Goal: Check status: Check status

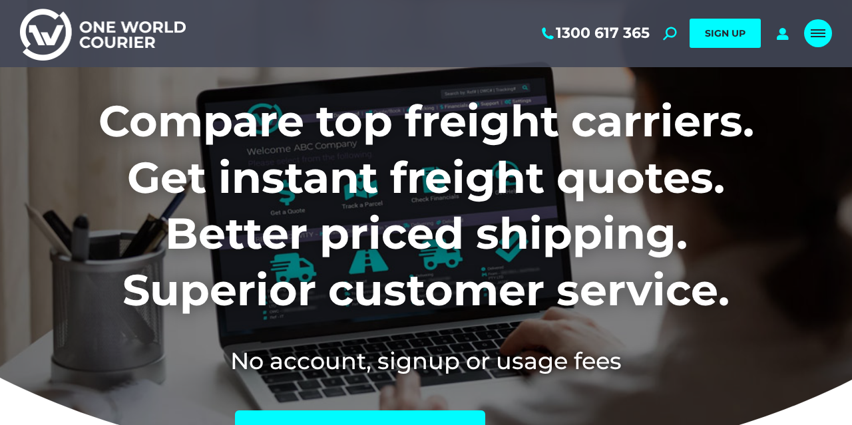
click at [817, 29] on div "Mobile menu icon" at bounding box center [818, 33] width 15 height 11
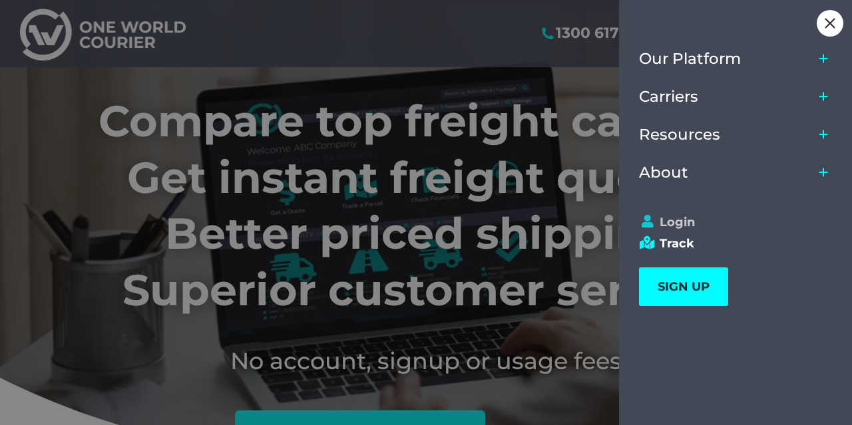
click at [677, 220] on link "Login" at bounding box center [729, 222] width 181 height 15
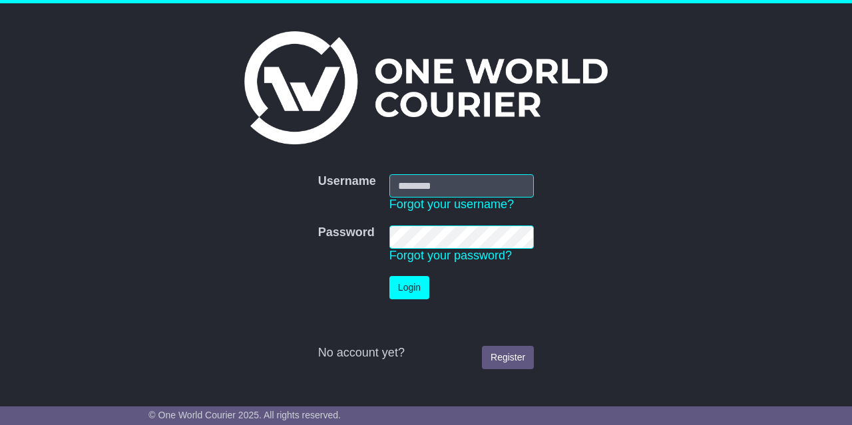
click at [473, 192] on input "Username" at bounding box center [462, 185] width 144 height 23
type input "**********"
click at [420, 286] on button "Login" at bounding box center [410, 287] width 40 height 23
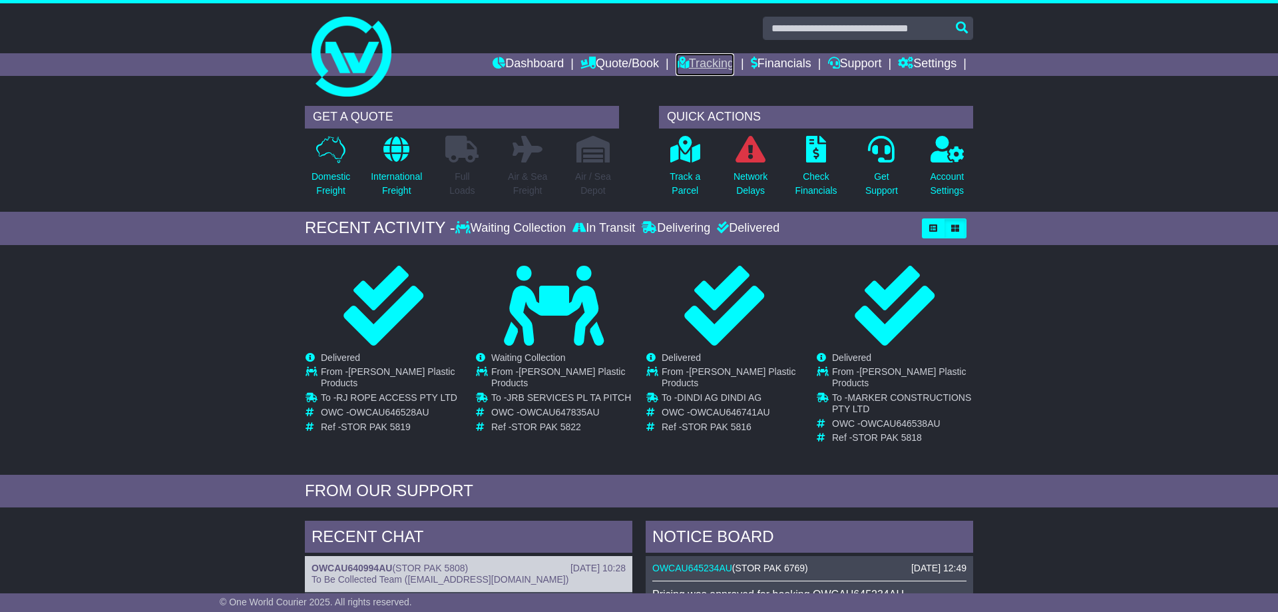
click at [691, 63] on link "Tracking" at bounding box center [705, 64] width 59 height 23
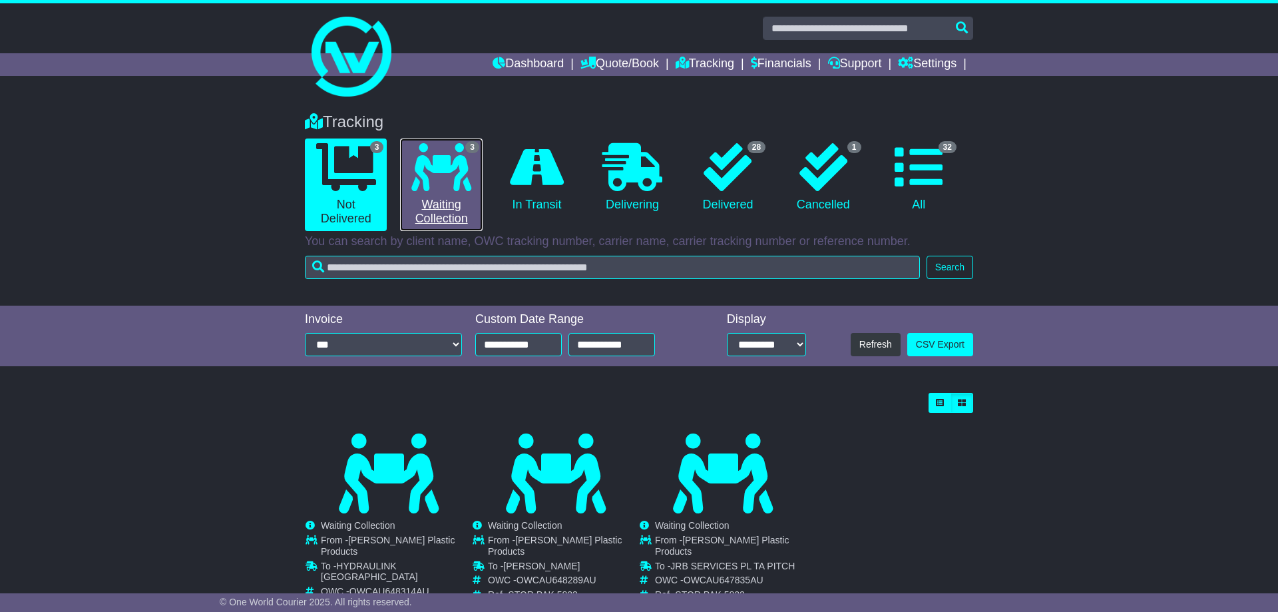
click at [453, 173] on icon at bounding box center [441, 167] width 60 height 48
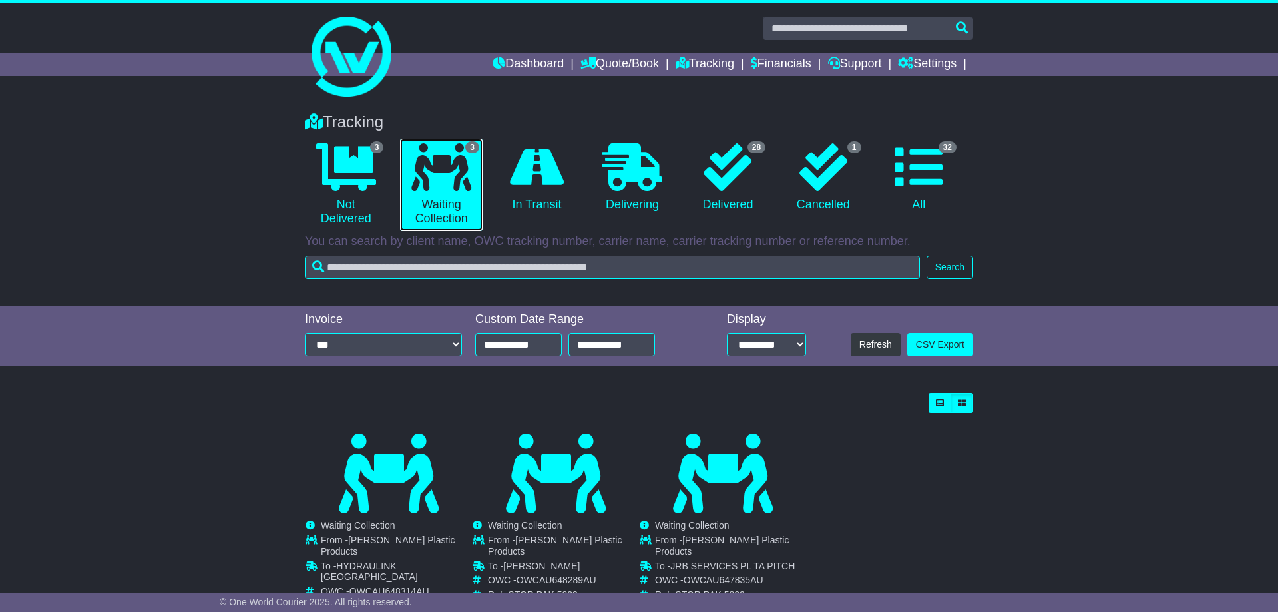
scroll to position [46, 0]
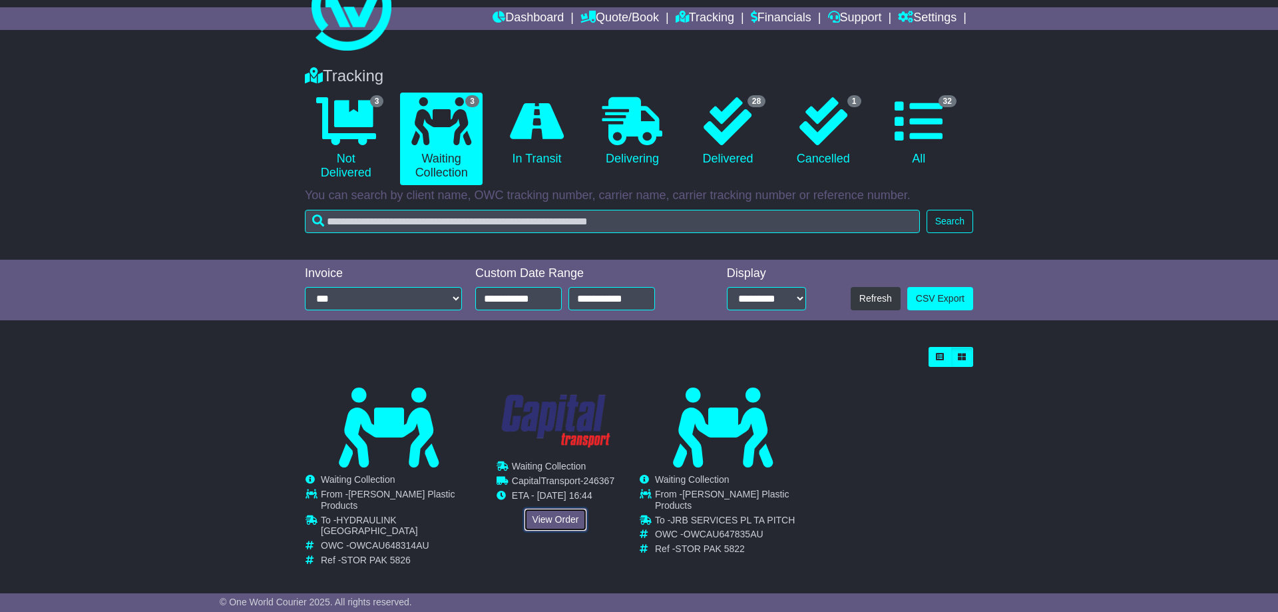
click at [562, 519] on link "View Order" at bounding box center [556, 519] width 64 height 23
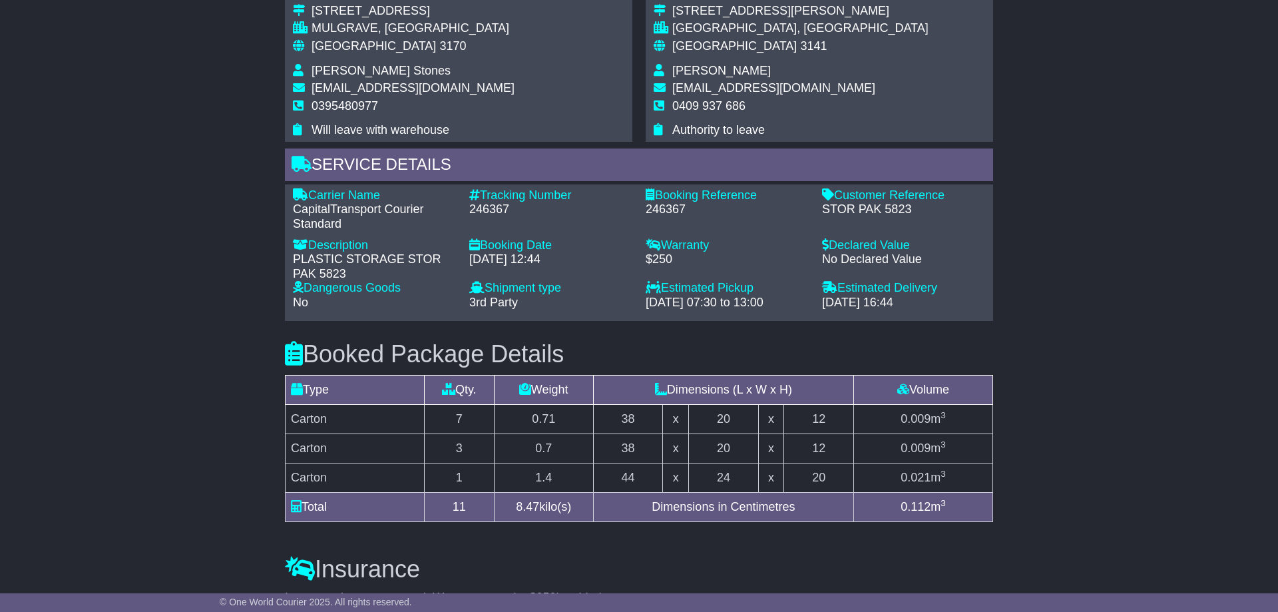
scroll to position [832, 0]
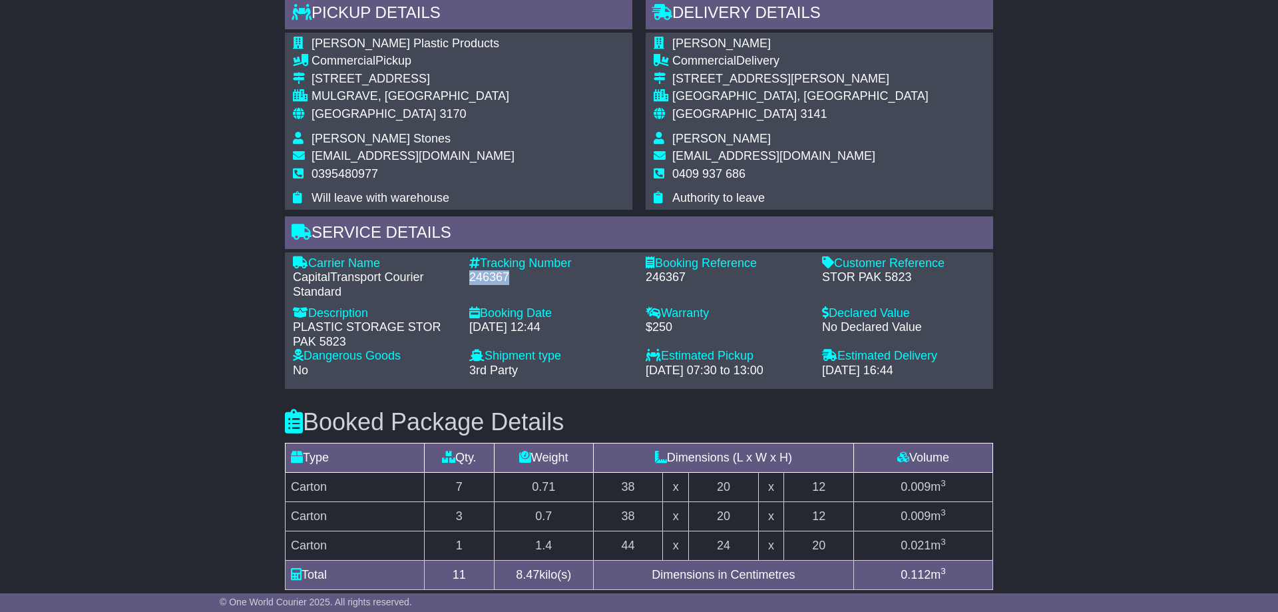
drag, startPoint x: 468, startPoint y: 276, endPoint x: 508, endPoint y: 276, distance: 40.0
click at [508, 276] on div "Tracking Number - 246367" at bounding box center [551, 277] width 176 height 43
copy div "246367"
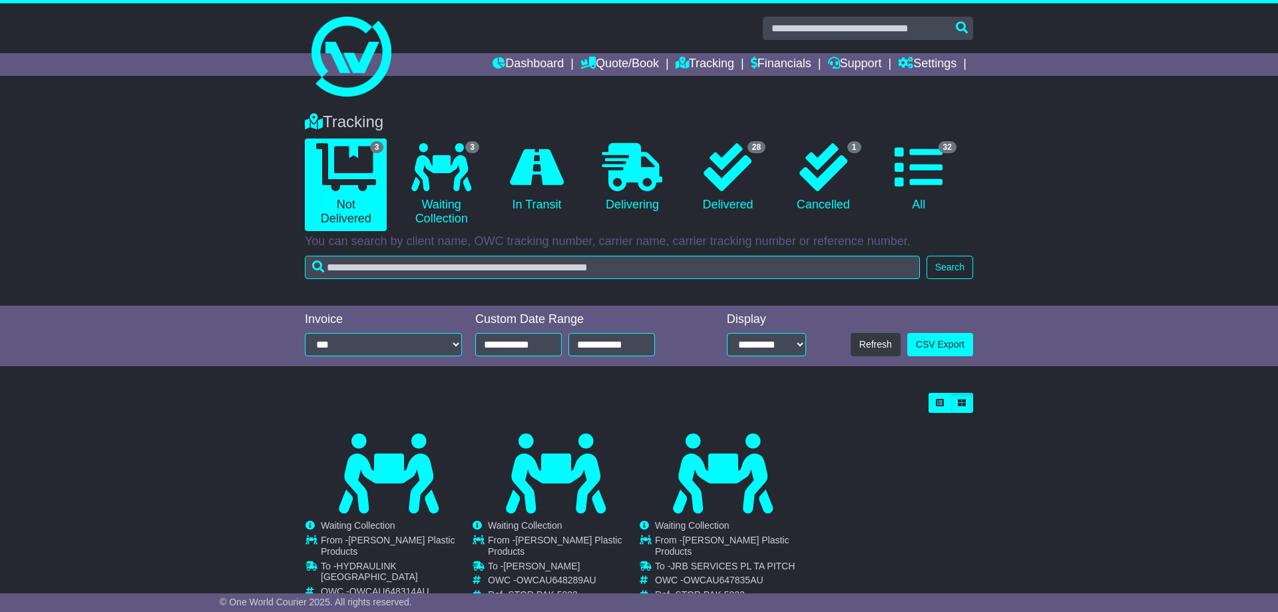
scroll to position [46, 0]
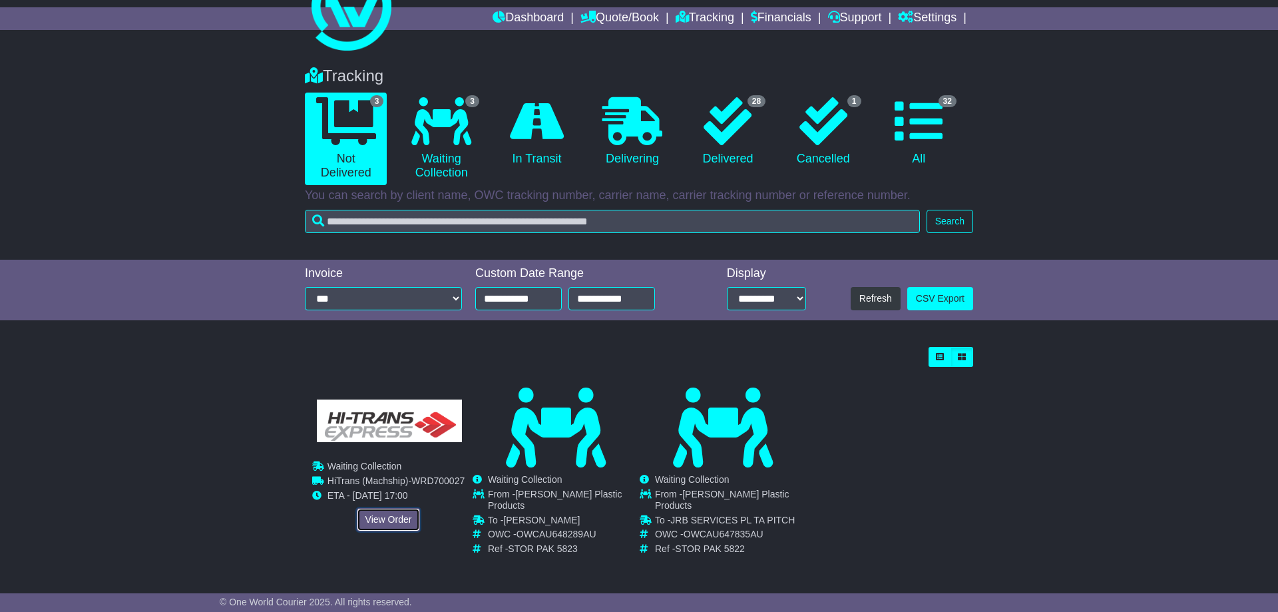
click at [387, 520] on link "View Order" at bounding box center [389, 519] width 64 height 23
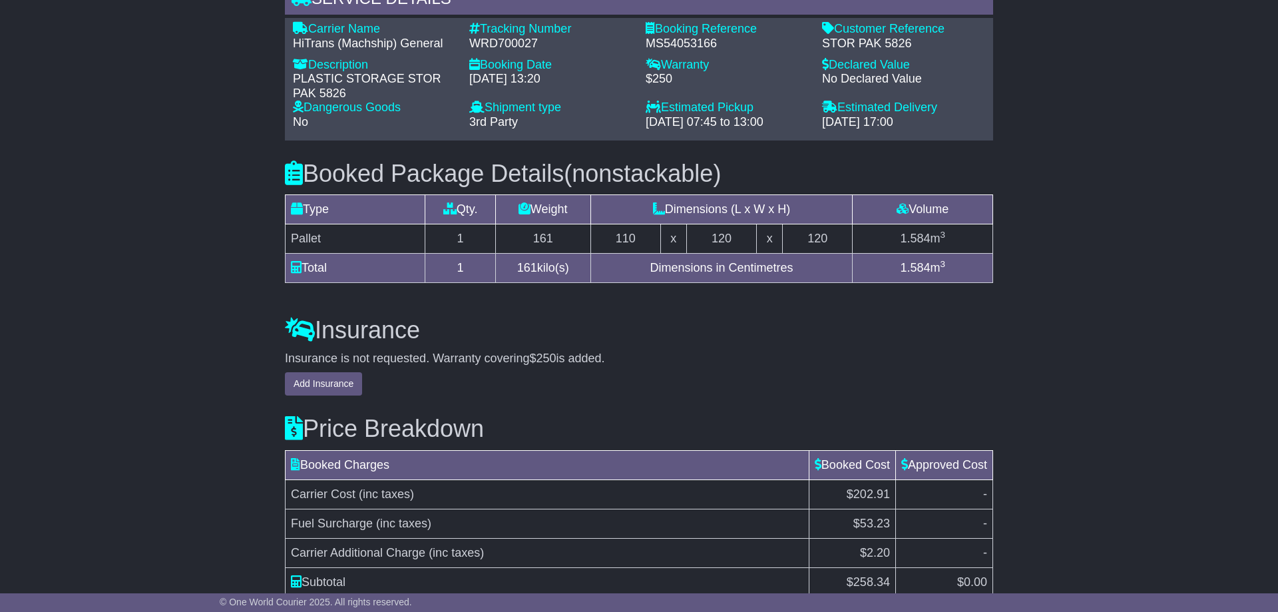
scroll to position [1178, 0]
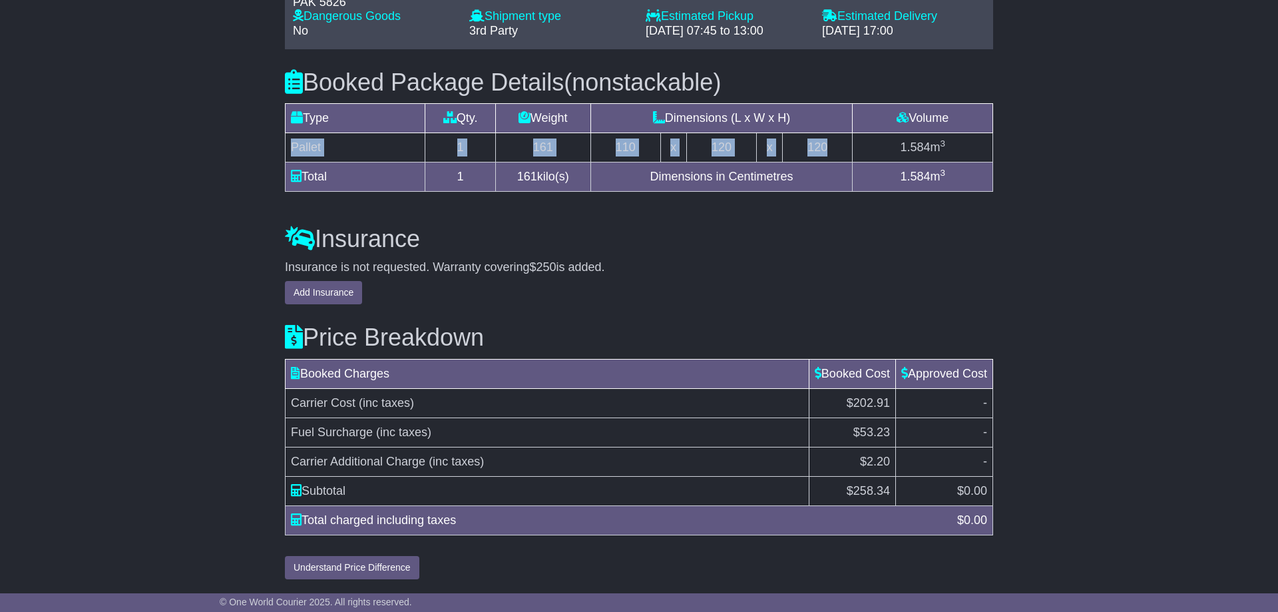
drag, startPoint x: 292, startPoint y: 145, endPoint x: 834, endPoint y: 147, distance: 542.0
click at [834, 147] on tr "Pallet 1 161 110 x 120 x 120 1.584 m 3" at bounding box center [640, 147] width 708 height 29
copy tr "Pallet 1 161 110 x 120 x 120"
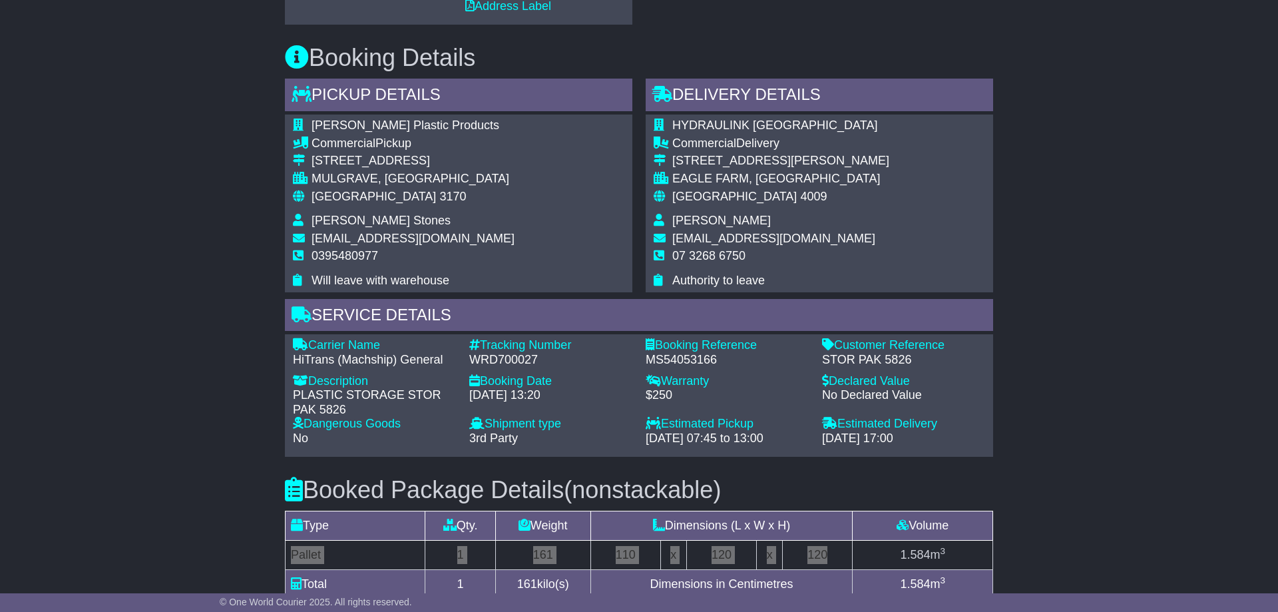
scroll to position [838, 0]
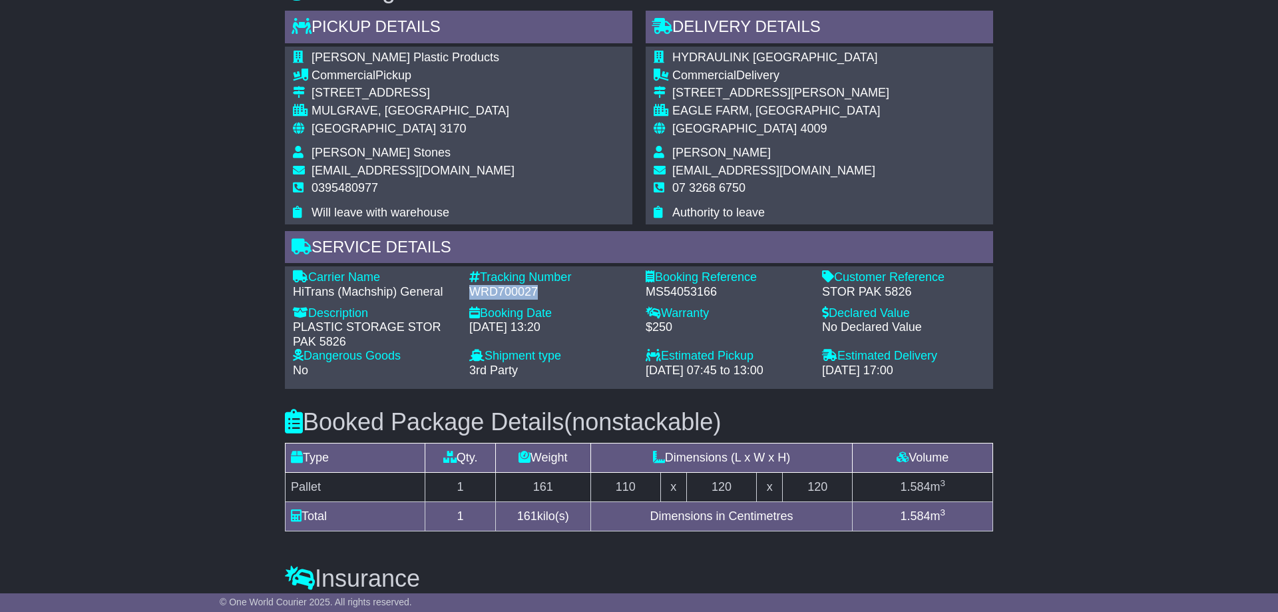
drag, startPoint x: 471, startPoint y: 289, endPoint x: 537, endPoint y: 288, distance: 65.9
click at [537, 288] on div "WRD700027" at bounding box center [550, 292] width 163 height 15
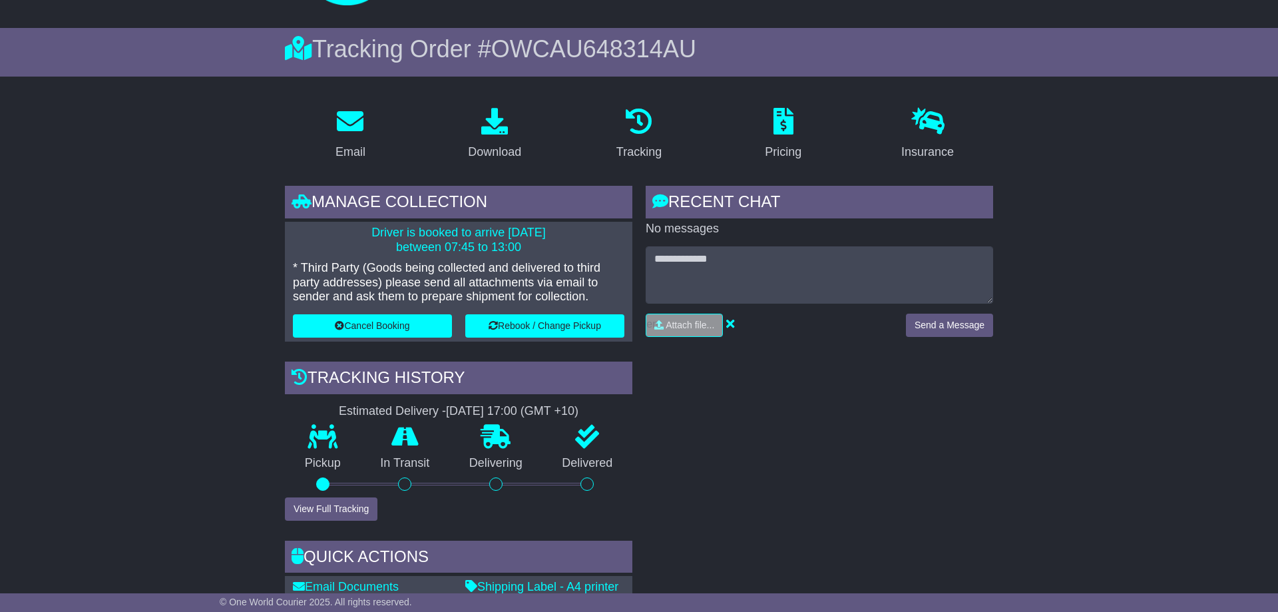
scroll to position [0, 0]
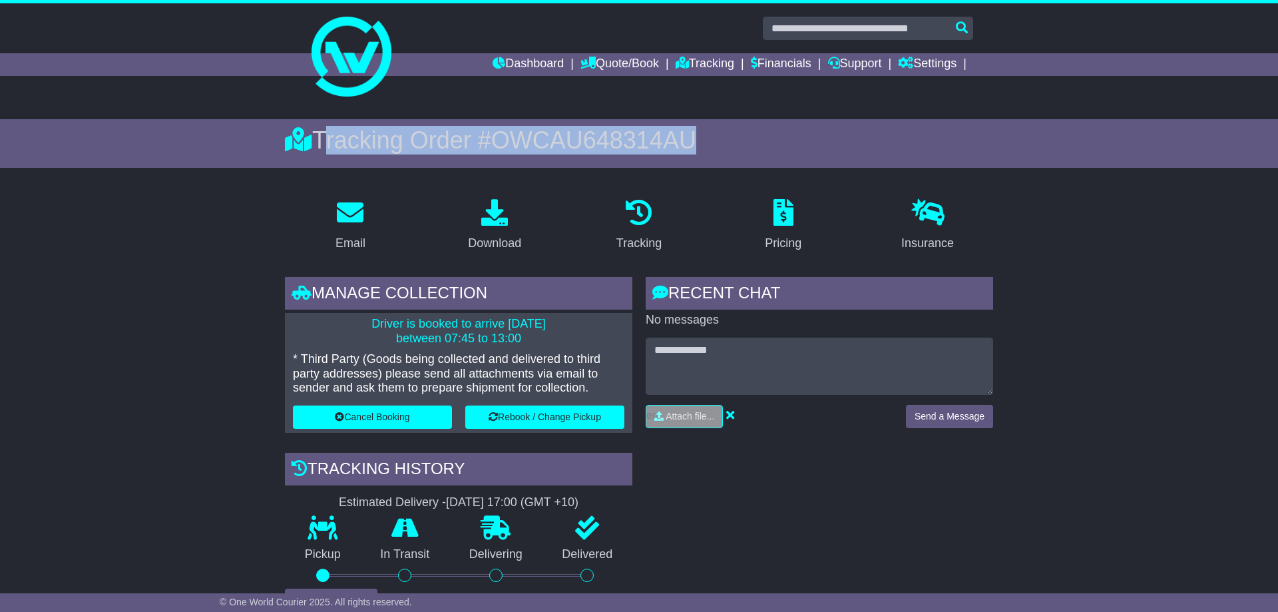
drag, startPoint x: 324, startPoint y: 140, endPoint x: 705, endPoint y: 149, distance: 381.0
click at [705, 149] on div "Tracking Order # OWCAU648314AU" at bounding box center [639, 140] width 708 height 29
copy div "Tracking Order # OWCAU648314AU"
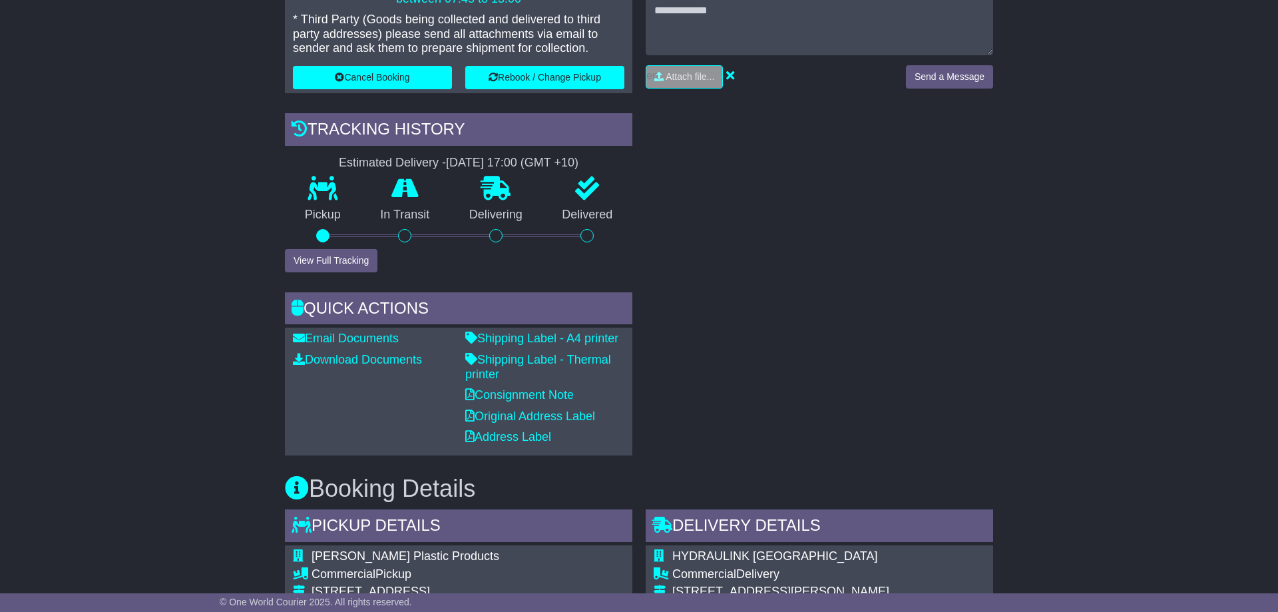
scroll to position [679, 0]
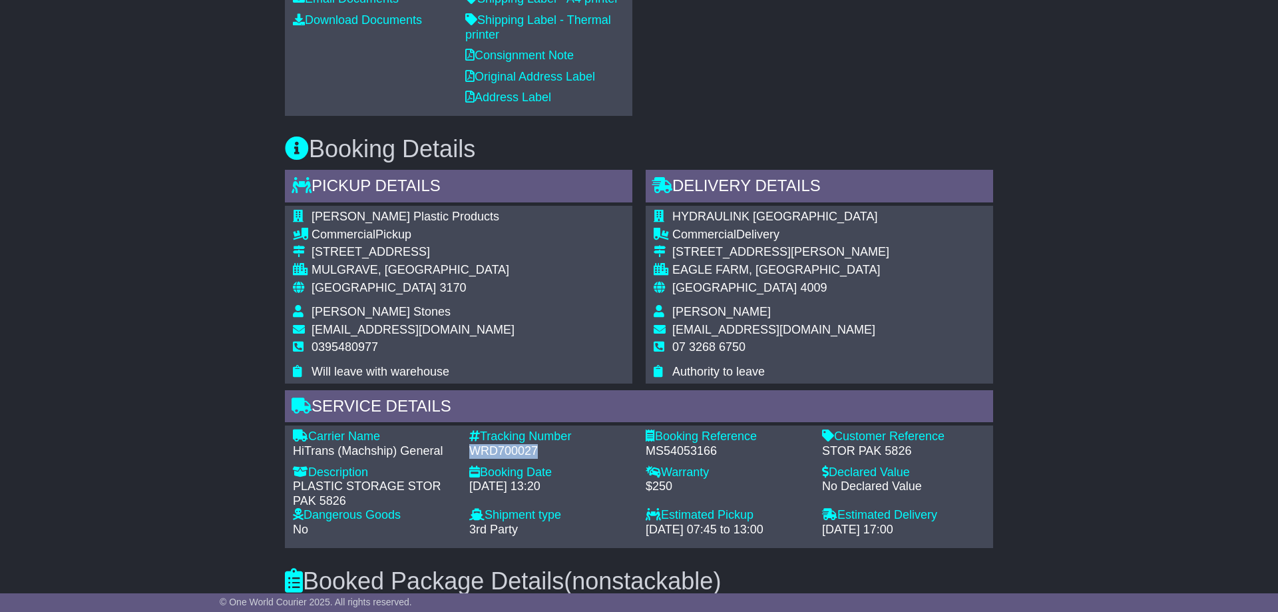
drag, startPoint x: 471, startPoint y: 449, endPoint x: 545, endPoint y: 449, distance: 73.2
click at [545, 449] on div "WRD700027" at bounding box center [550, 451] width 163 height 15
copy div "WRD700027"
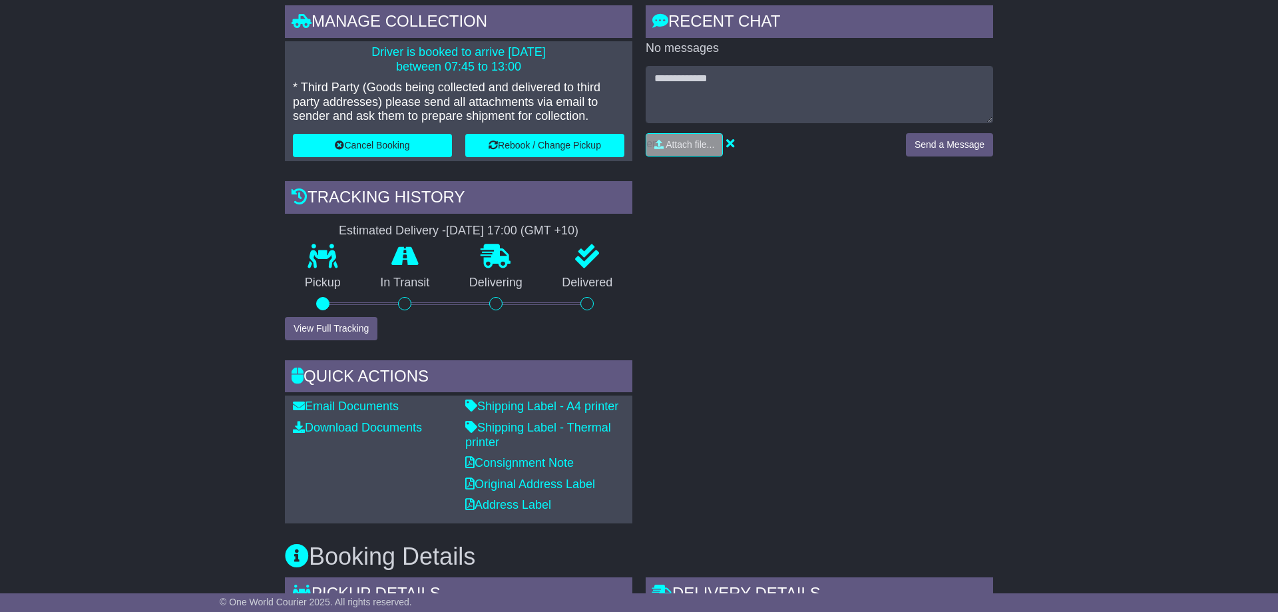
scroll to position [0, 0]
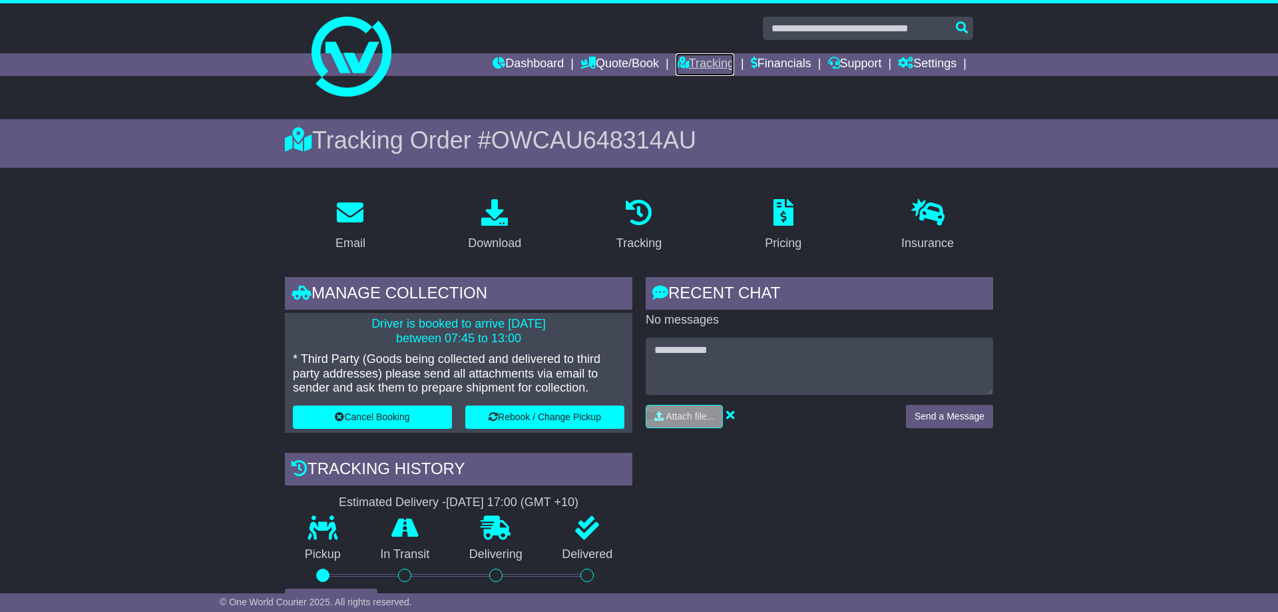
click at [684, 60] on link "Tracking" at bounding box center [705, 64] width 59 height 23
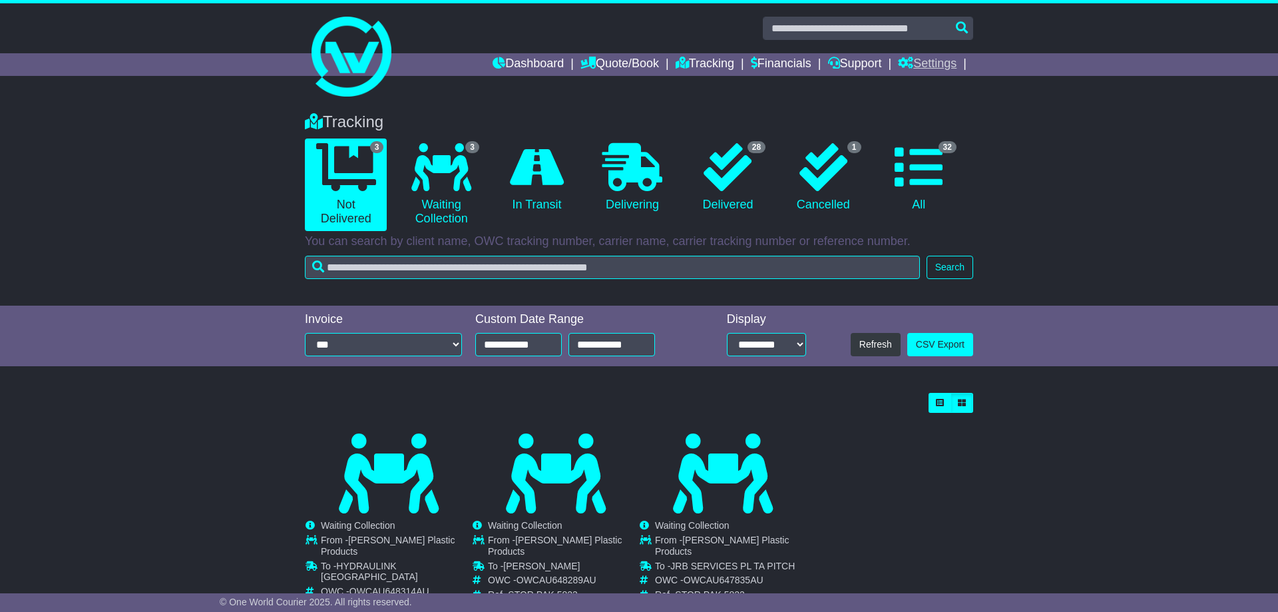
click at [923, 62] on link "Settings" at bounding box center [927, 64] width 59 height 23
click at [1096, 127] on div "Tracking 3 Not Delivered 3 Waiting Collection 0 In Transit 0 Delivering 1" at bounding box center [639, 202] width 1278 height 206
click at [451, 185] on icon at bounding box center [441, 167] width 60 height 48
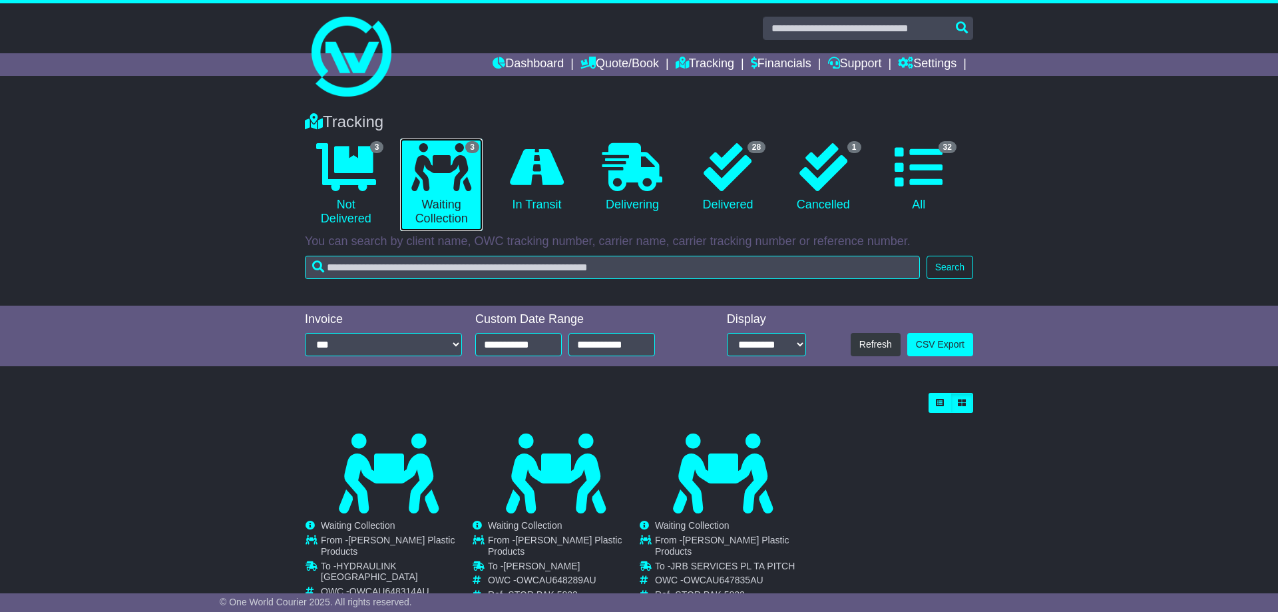
scroll to position [46, 0]
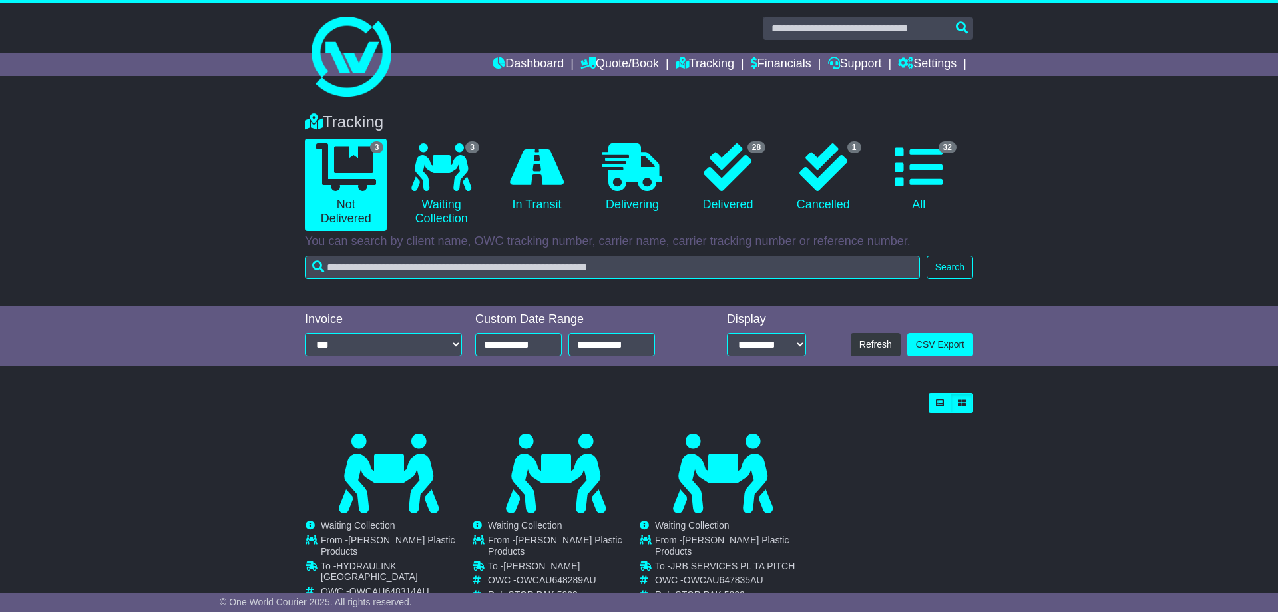
scroll to position [46, 0]
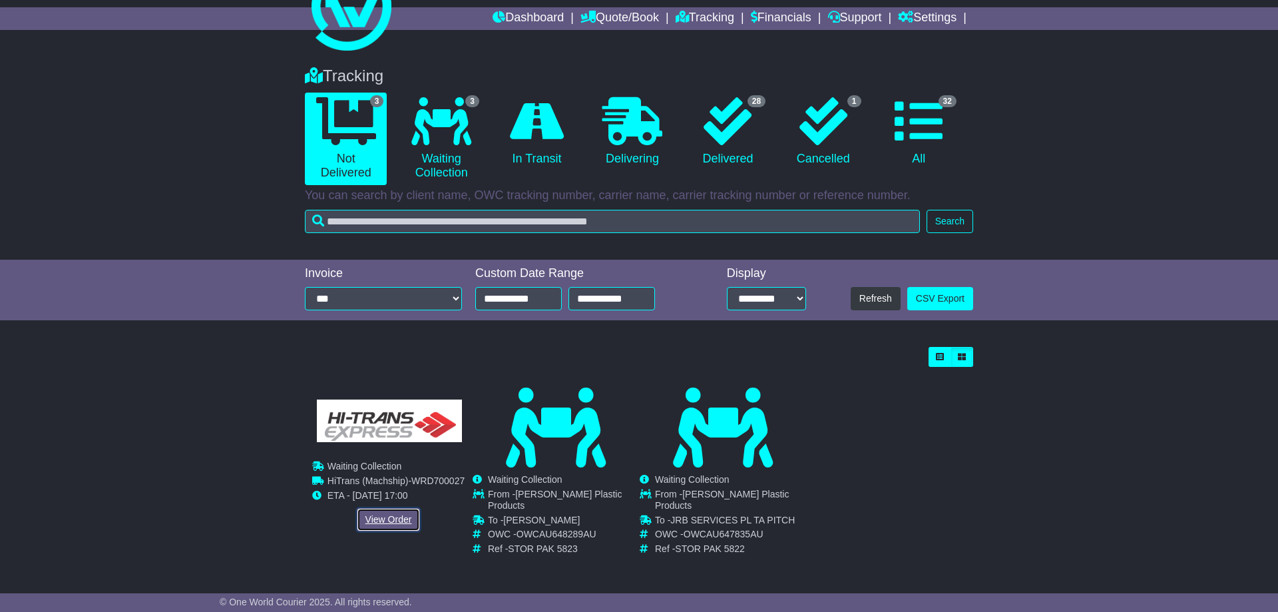
click at [388, 520] on link "View Order" at bounding box center [389, 519] width 64 height 23
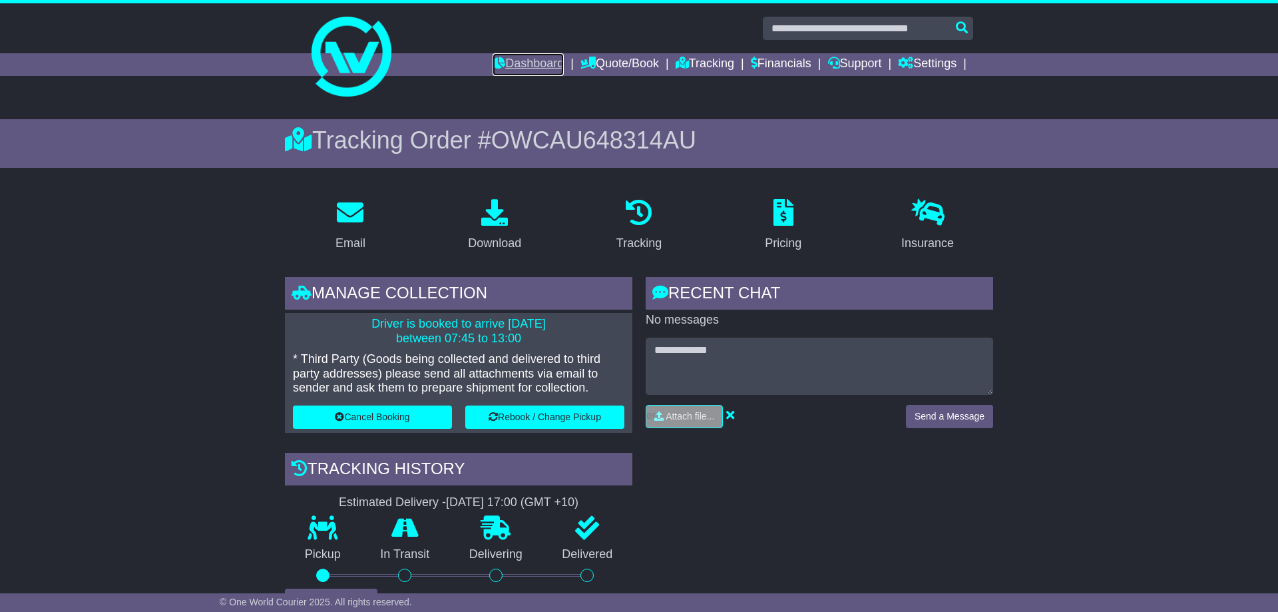
click at [503, 62] on link "Dashboard" at bounding box center [528, 64] width 71 height 23
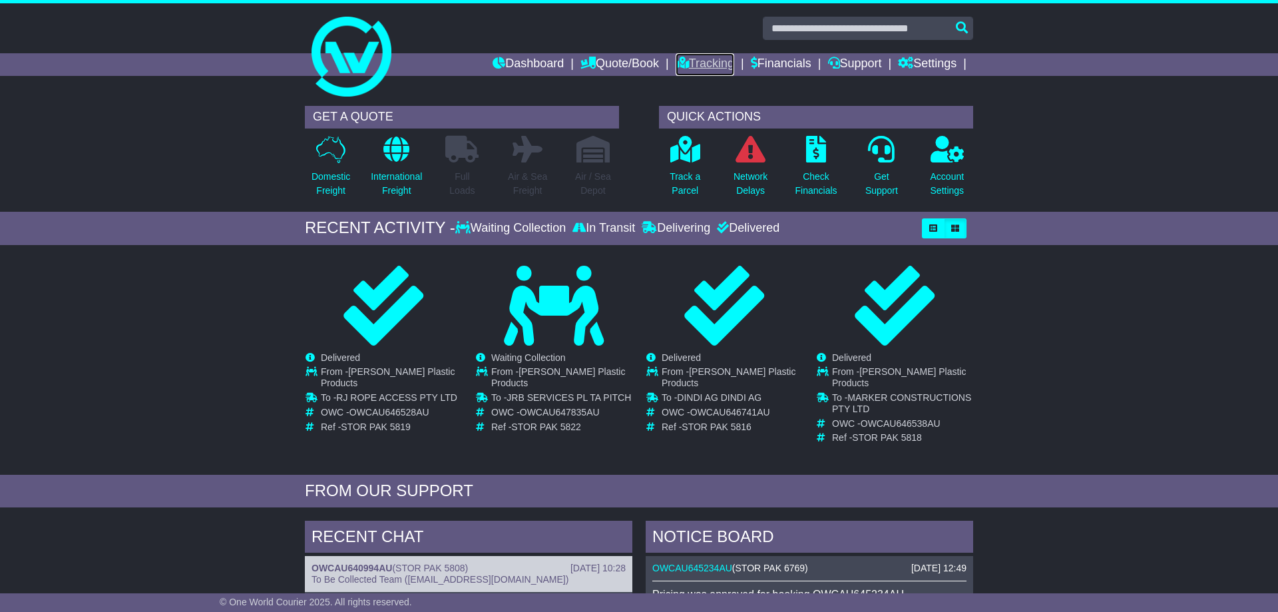
click at [692, 62] on link "Tracking" at bounding box center [705, 64] width 59 height 23
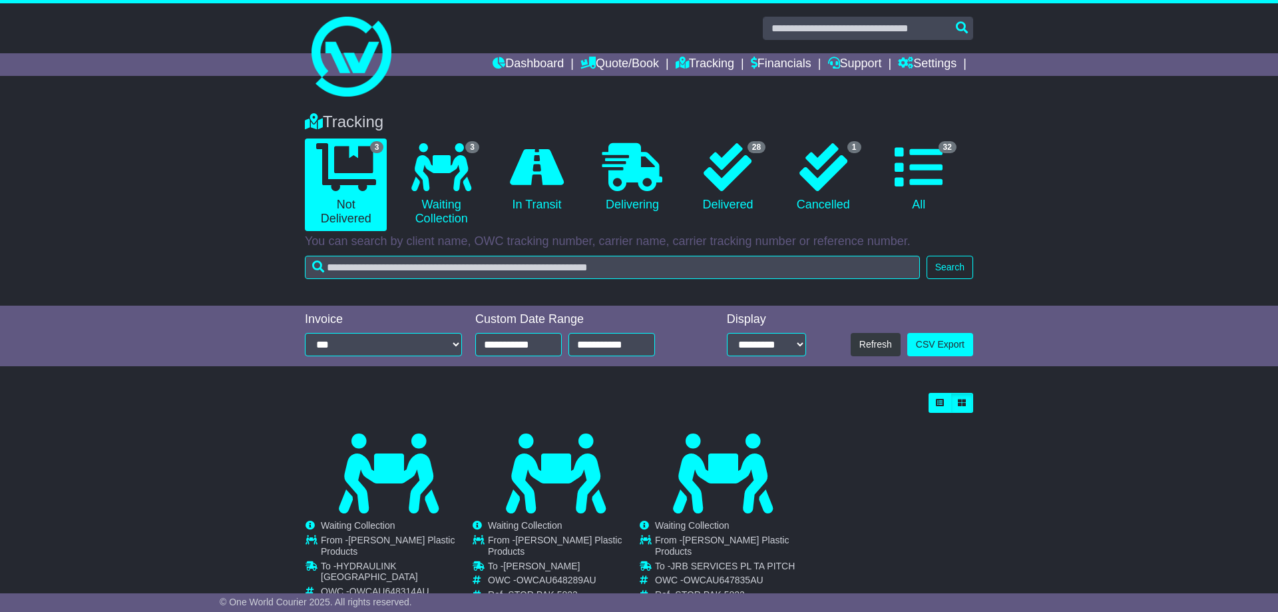
scroll to position [46, 0]
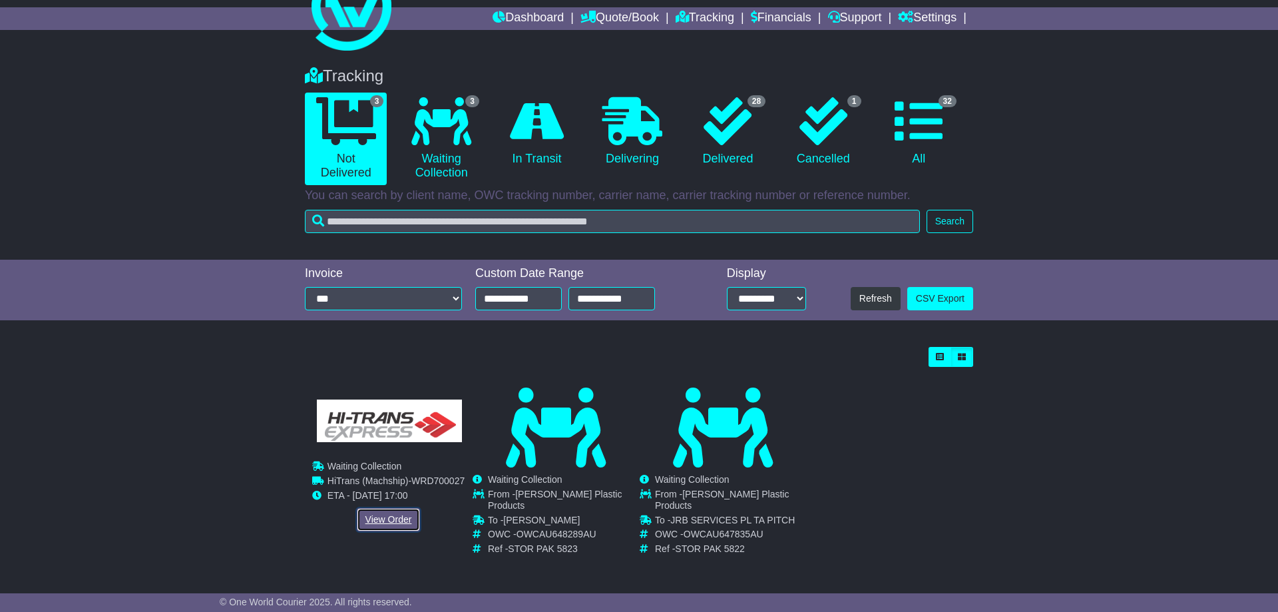
click at [389, 517] on link "View Order" at bounding box center [389, 519] width 64 height 23
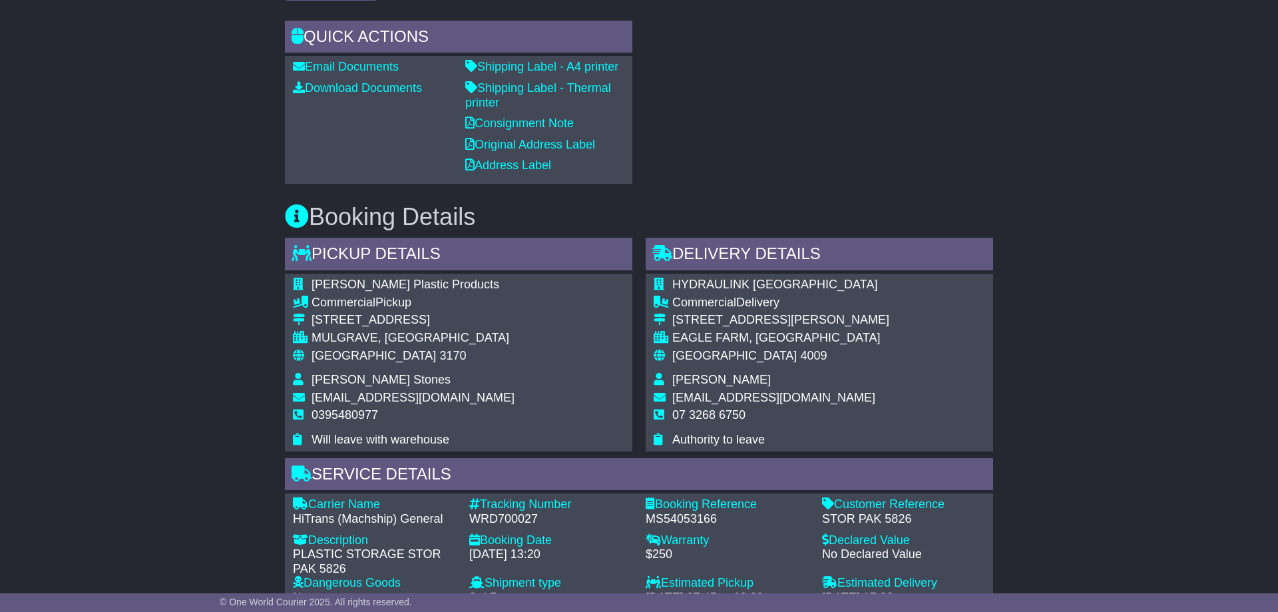
scroll to position [747, 0]
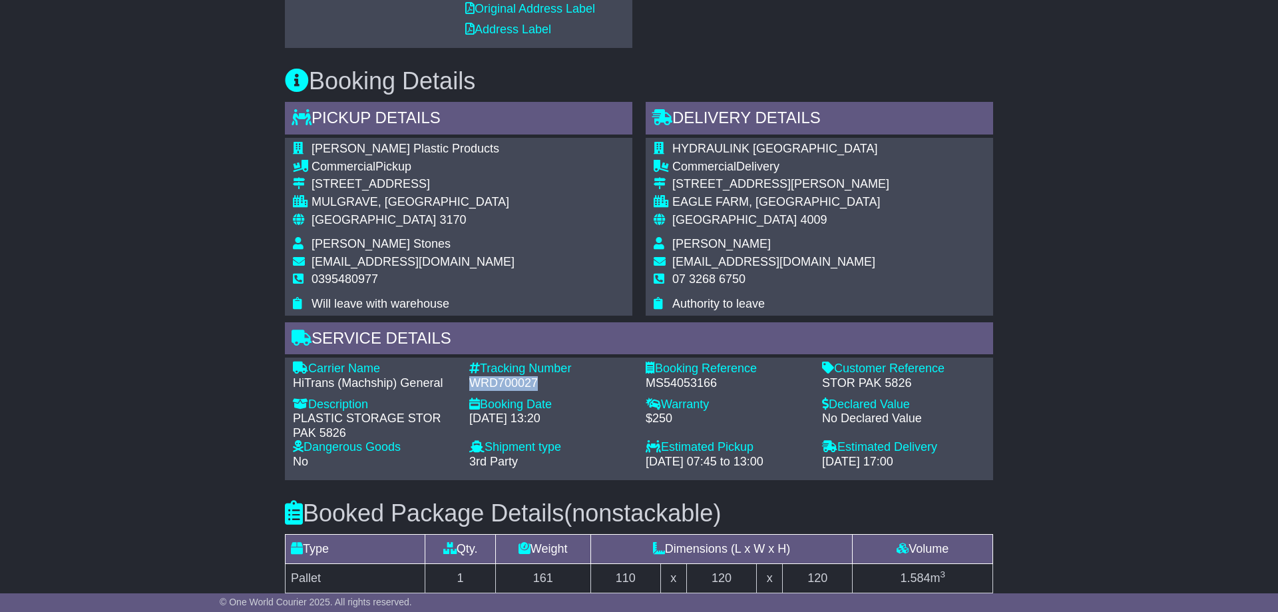
drag, startPoint x: 471, startPoint y: 380, endPoint x: 537, endPoint y: 379, distance: 66.6
click at [537, 379] on div "WRD700027" at bounding box center [550, 383] width 163 height 15
copy div "WRD700027"
click at [510, 382] on div "WRD700027" at bounding box center [550, 383] width 163 height 15
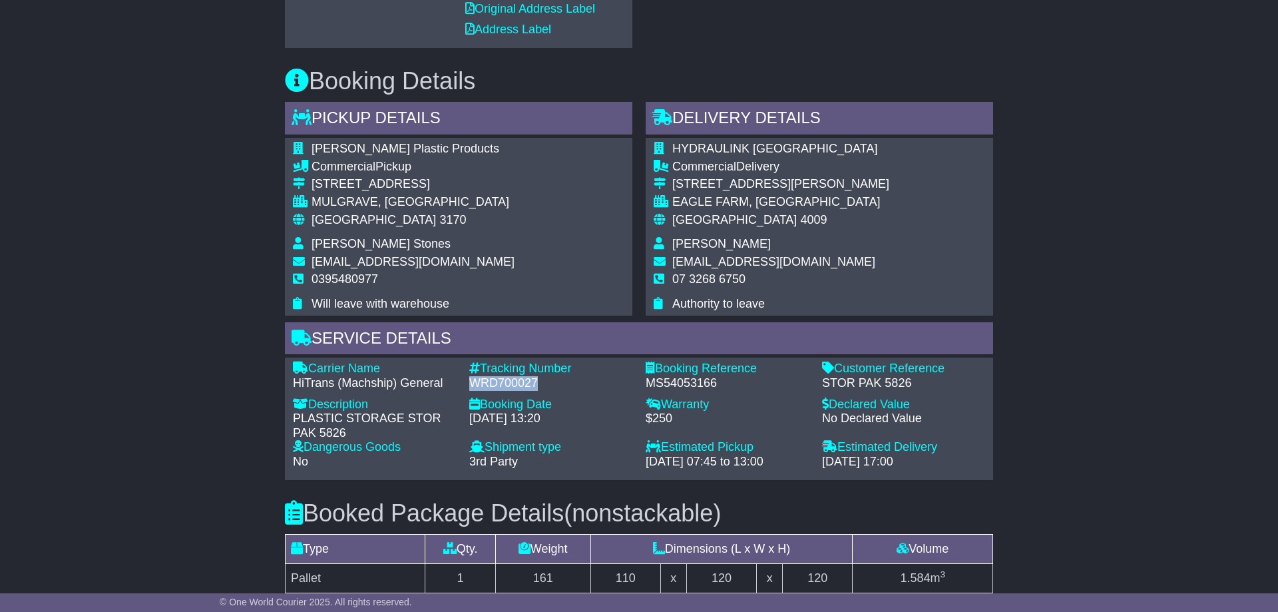
copy div "WRD700027"
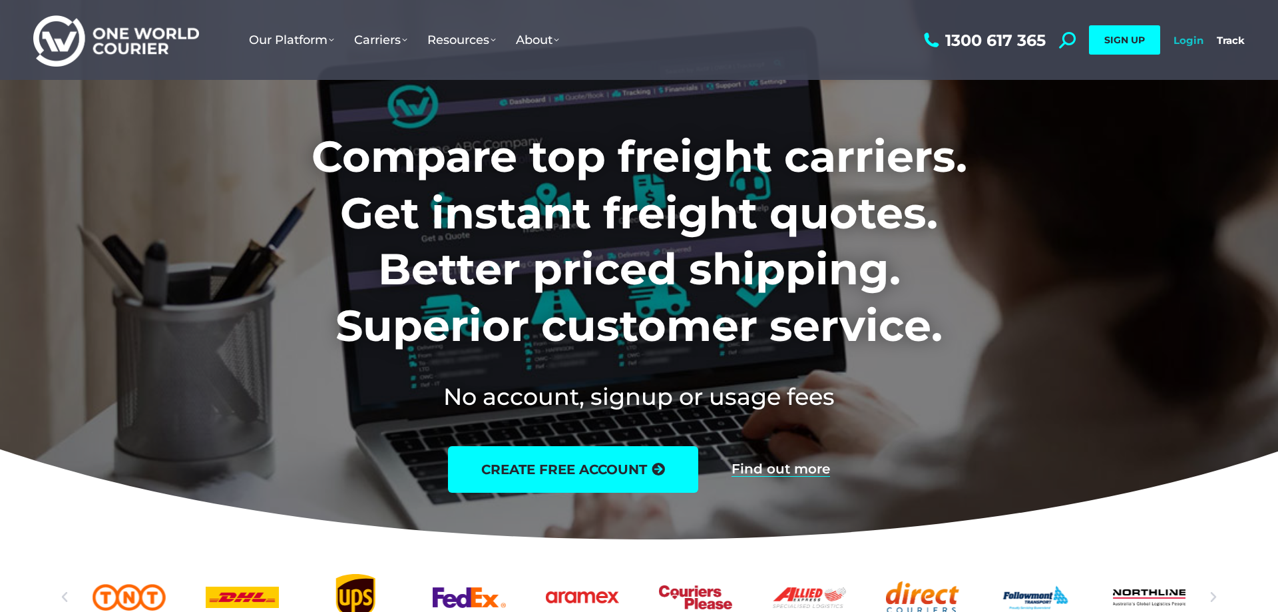
click at [1179, 39] on link "Login" at bounding box center [1189, 40] width 30 height 13
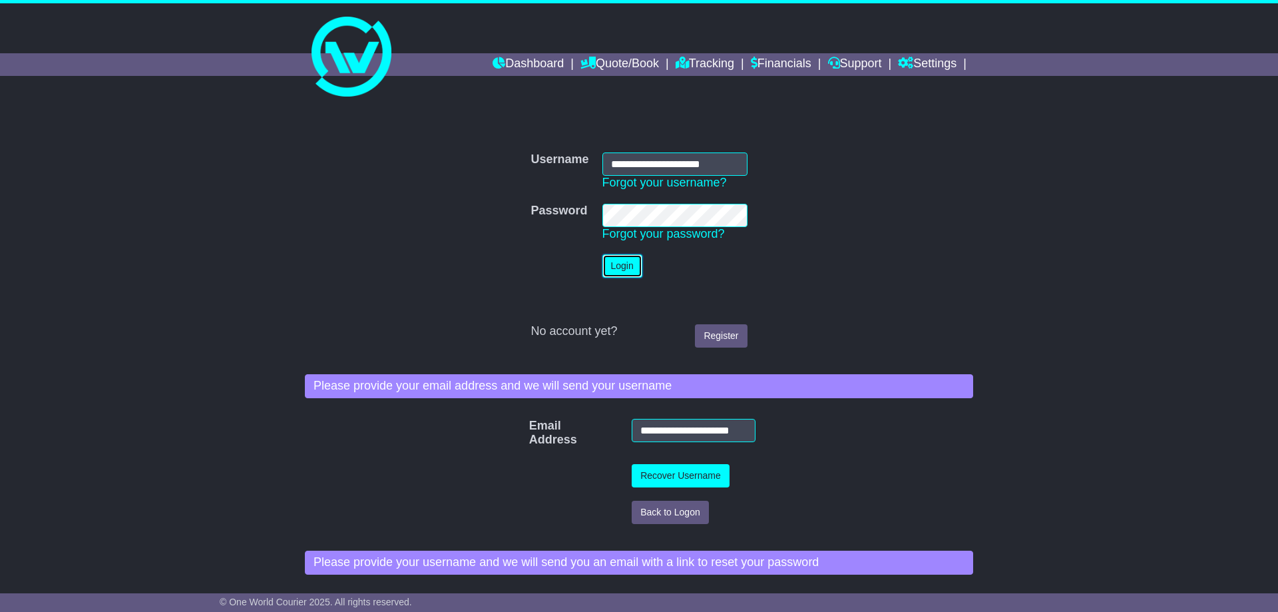
click at [627, 267] on button "Login" at bounding box center [623, 265] width 40 height 23
